Goal: Information Seeking & Learning: Learn about a topic

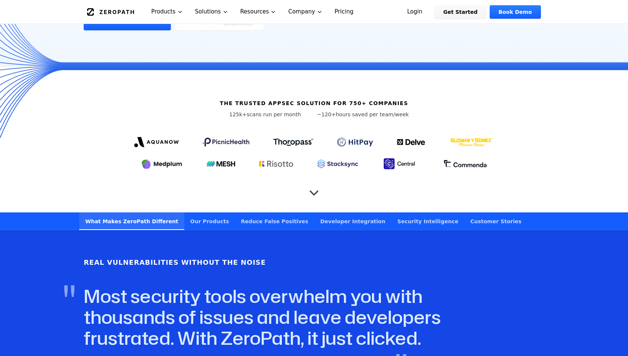
click at [314, 212] on link "Developer Integration" at bounding box center [352, 221] width 77 height 18
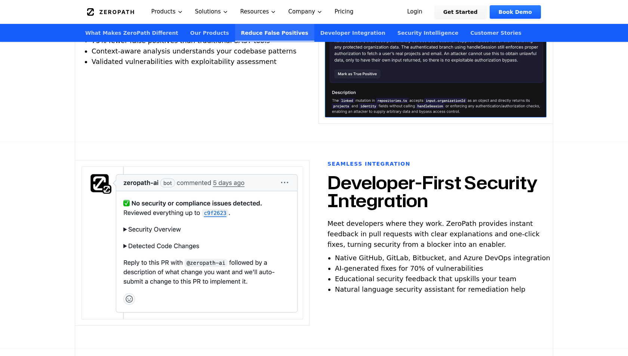
scroll to position [1769, 0]
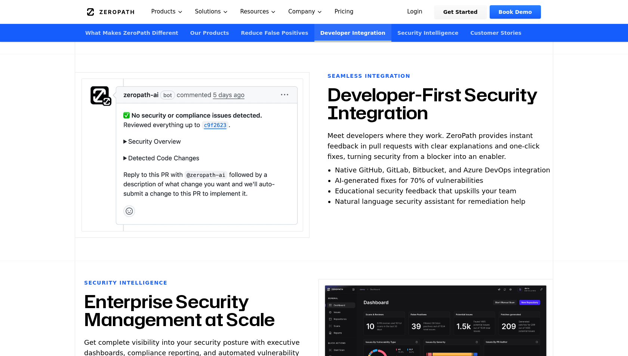
click at [391, 33] on link "Security Intelligence" at bounding box center [427, 33] width 73 height 18
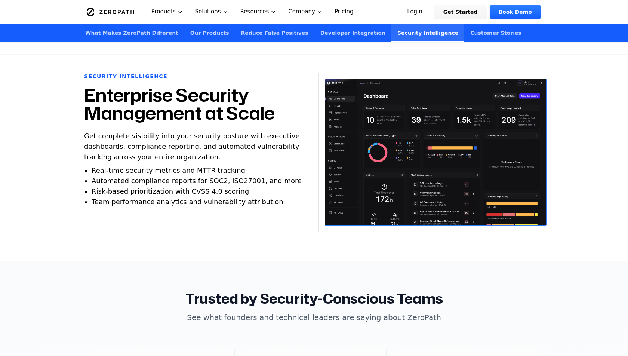
scroll to position [1975, 0]
click at [464, 30] on link "Customer Stories" at bounding box center [495, 33] width 63 height 18
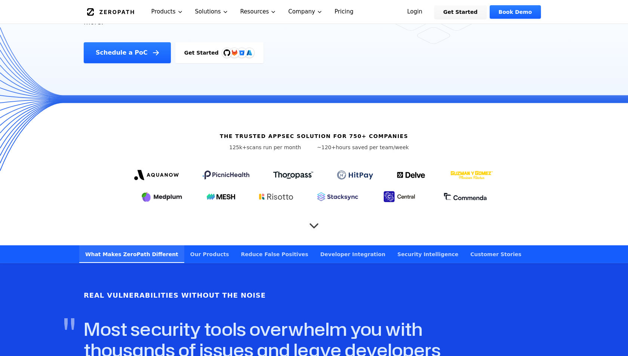
scroll to position [177, 0]
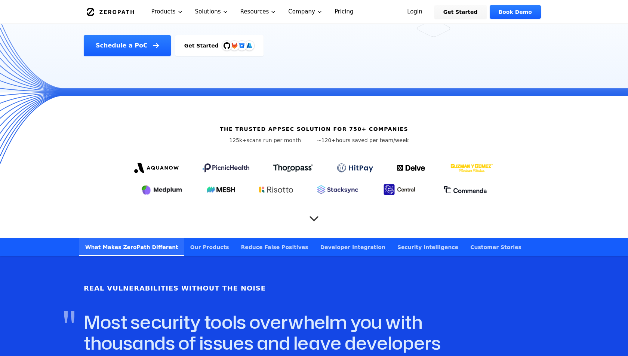
click at [203, 238] on link "Our Products" at bounding box center [209, 247] width 51 height 18
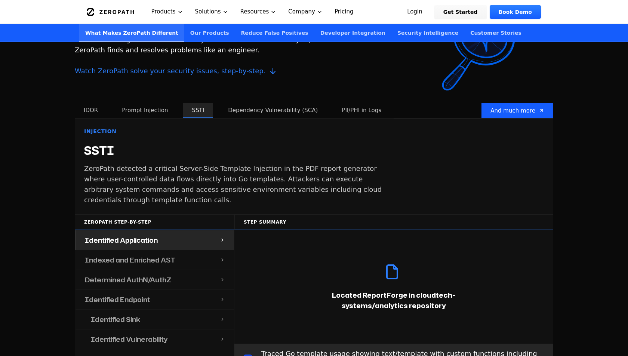
scroll to position [701, 0]
click at [239, 103] on button "Dependency Vulnerability (SCA)" at bounding box center [273, 110] width 108 height 15
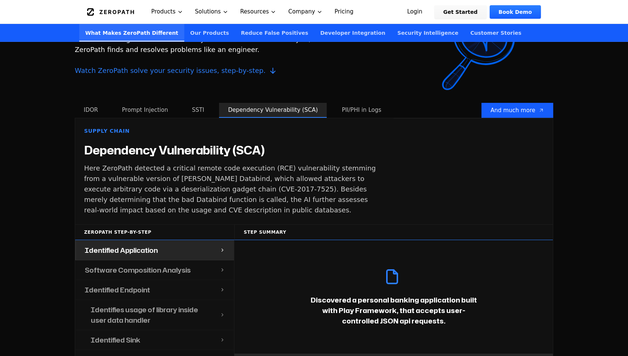
click at [333, 103] on button "PII/PHI in Logs" at bounding box center [362, 110] width 58 height 15
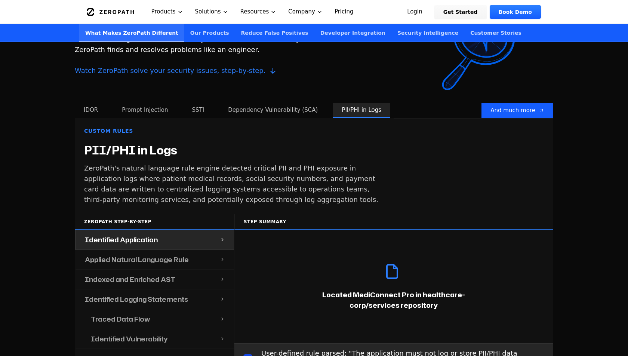
click at [294, 103] on button "Dependency Vulnerability (SCA)" at bounding box center [273, 110] width 108 height 15
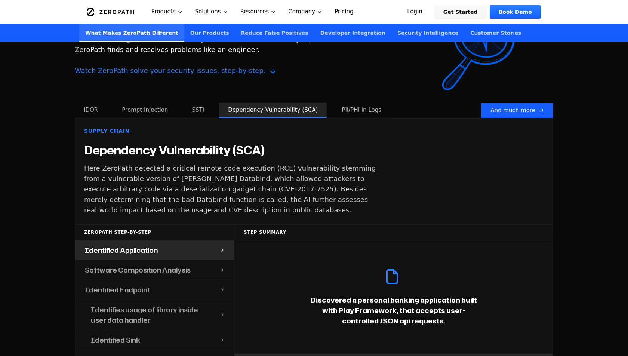
click at [207, 103] on button "SSTI" at bounding box center [198, 110] width 30 height 15
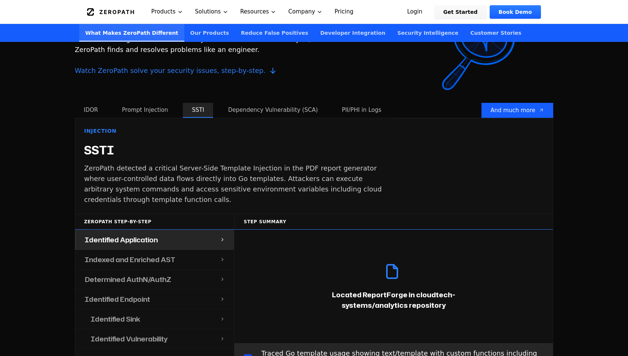
click at [162, 103] on button "Prompt Injection" at bounding box center [145, 110] width 64 height 15
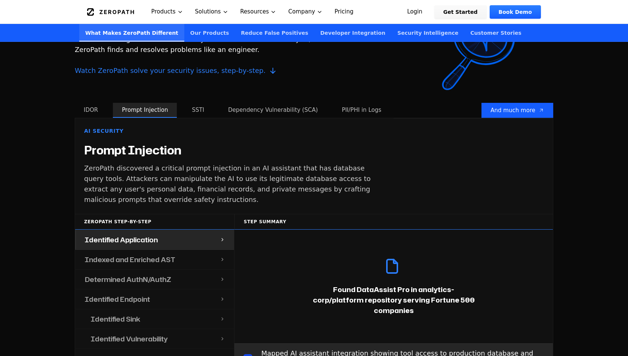
click at [105, 103] on button "IDOR" at bounding box center [91, 110] width 32 height 15
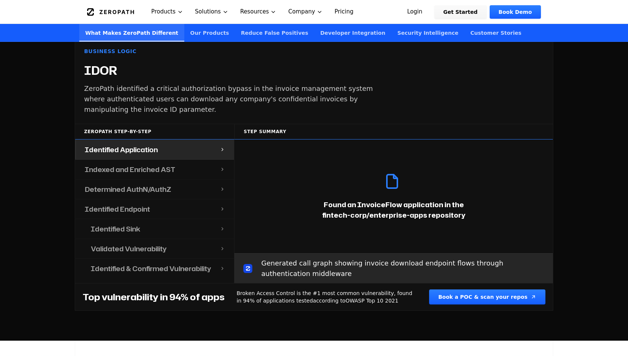
scroll to position [782, 0]
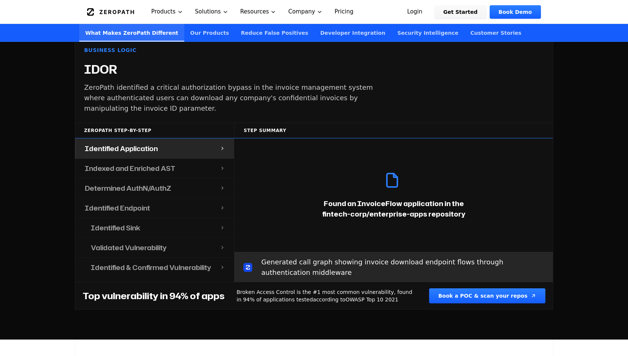
click at [149, 163] on h4 "Indexed and Enriched AST" at bounding box center [130, 168] width 90 height 10
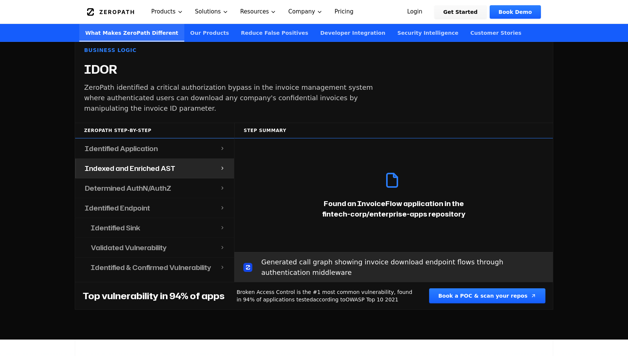
click at [158, 183] on h4 "Determined AuthN/AuthZ" at bounding box center [128, 188] width 86 height 10
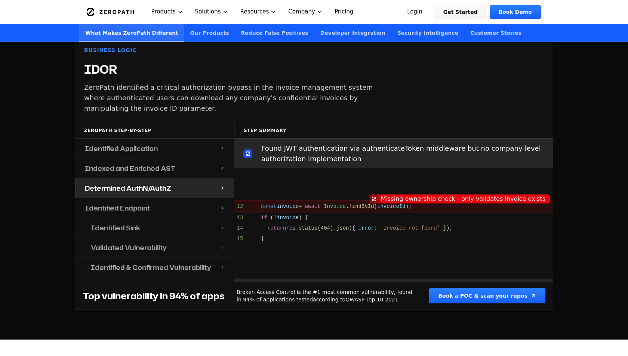
scroll to position [255, 0]
